Goal: Task Accomplishment & Management: Manage account settings

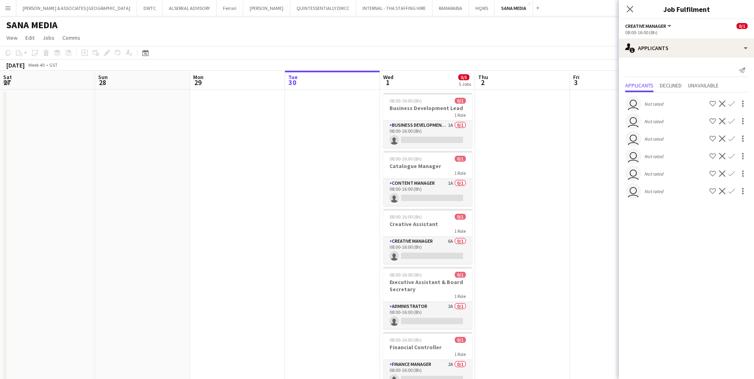
scroll to position [0, 190]
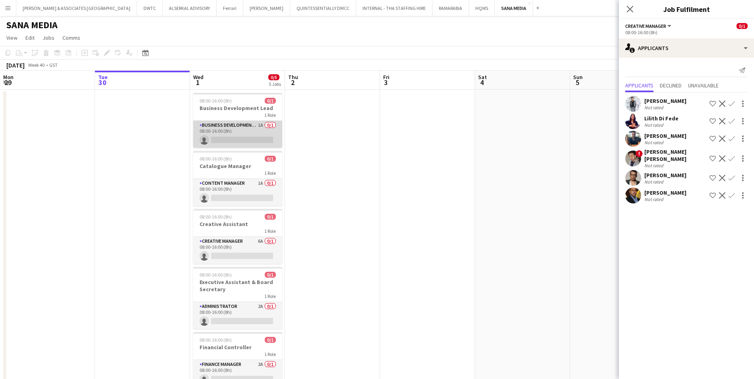
click at [233, 124] on app-card-role "Business Development Manager 1A 0/1 08:00-16:00 (8h) single-neutral-actions" at bounding box center [237, 134] width 89 height 27
click at [232, 125] on app-card-role "Business Development Manager 1A 0/1 08:00-16:00 (8h) single-neutral-actions" at bounding box center [237, 135] width 89 height 29
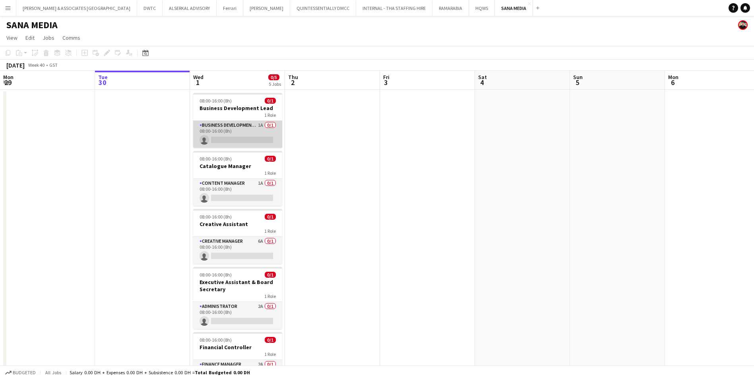
click at [232, 125] on app-card-role "Business Development Manager 1A 0/1 08:00-16:00 (8h) single-neutral-actions" at bounding box center [237, 134] width 89 height 27
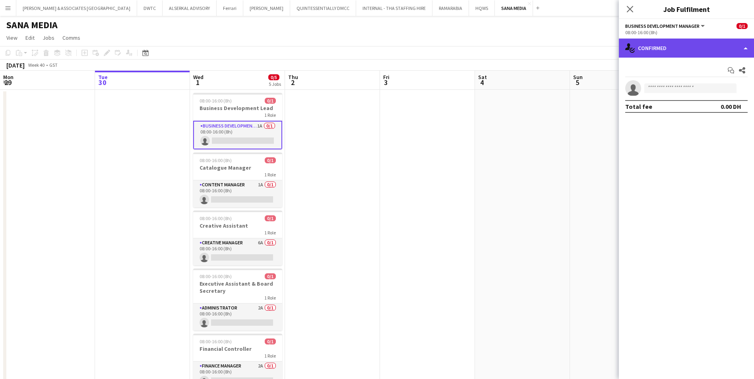
click at [695, 51] on div "single-neutral-actions-check-2 Confirmed" at bounding box center [686, 48] width 135 height 19
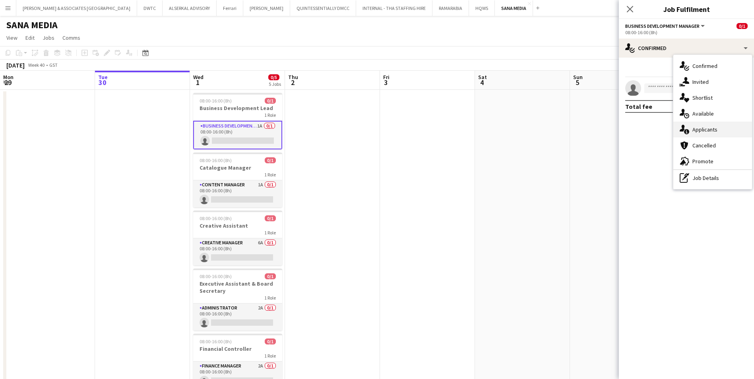
click at [726, 128] on div "single-neutral-actions-information Applicants" at bounding box center [712, 130] width 79 height 16
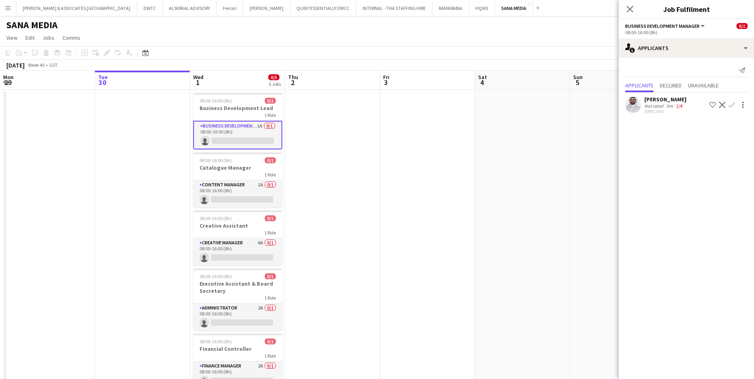
click at [656, 103] on div "Not rated" at bounding box center [654, 106] width 21 height 6
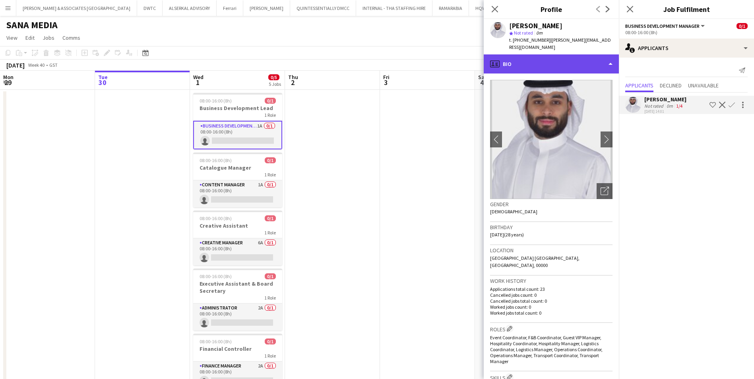
click at [541, 58] on div "profile Bio" at bounding box center [551, 63] width 135 height 19
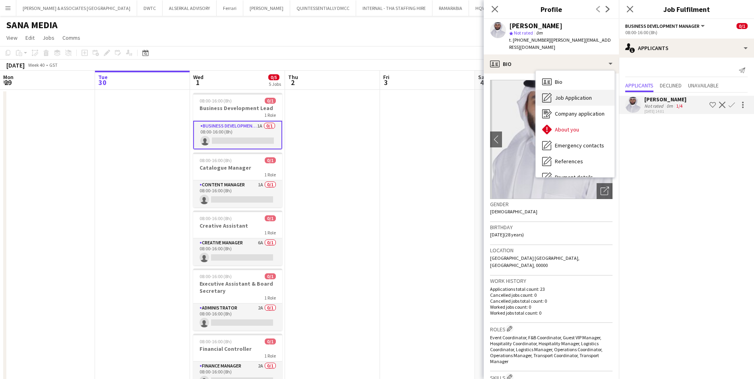
click at [578, 94] on span "Job Application" at bounding box center [573, 97] width 37 height 7
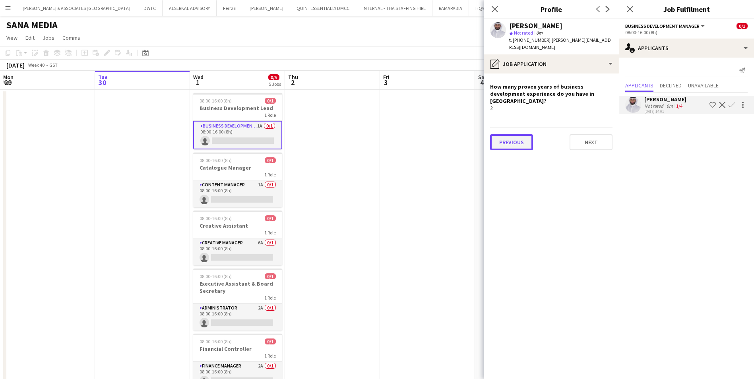
click at [505, 134] on button "Previous" at bounding box center [511, 142] width 43 height 16
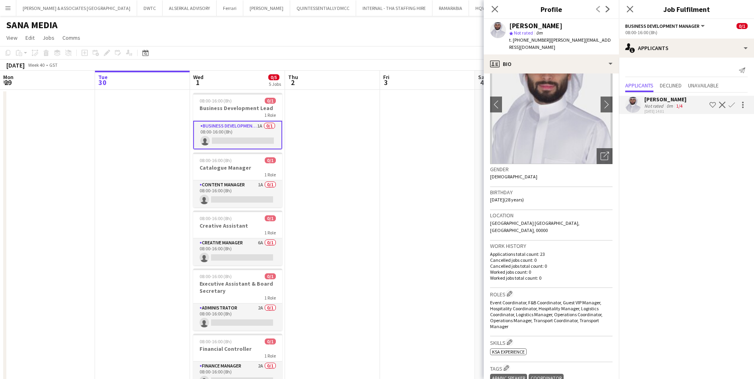
scroll to position [0, 0]
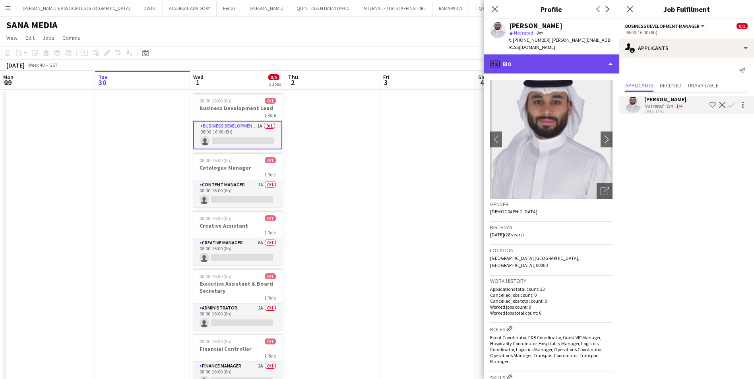
click at [569, 59] on div "profile Bio" at bounding box center [551, 63] width 135 height 19
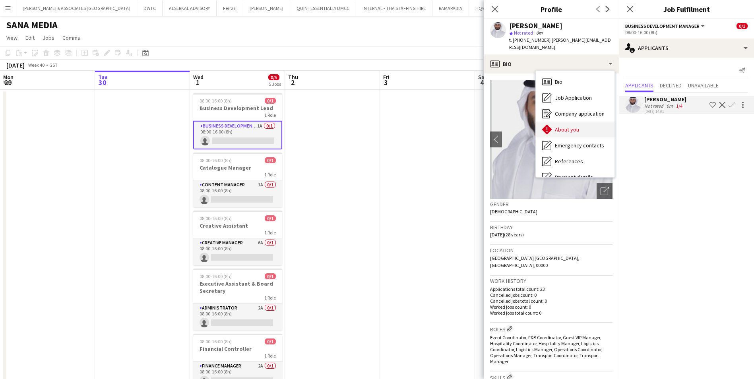
click at [589, 124] on div "About you About you" at bounding box center [575, 130] width 79 height 16
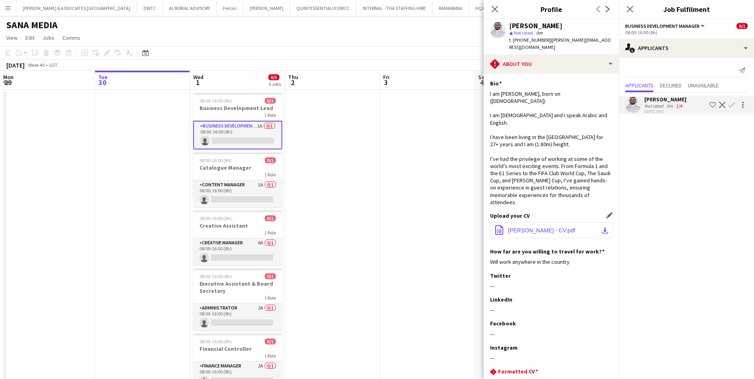
click at [532, 223] on button "office-file-sheet [PERSON_NAME] - CV.pdf download-bottom" at bounding box center [551, 231] width 122 height 16
